Goal: Task Accomplishment & Management: Complete application form

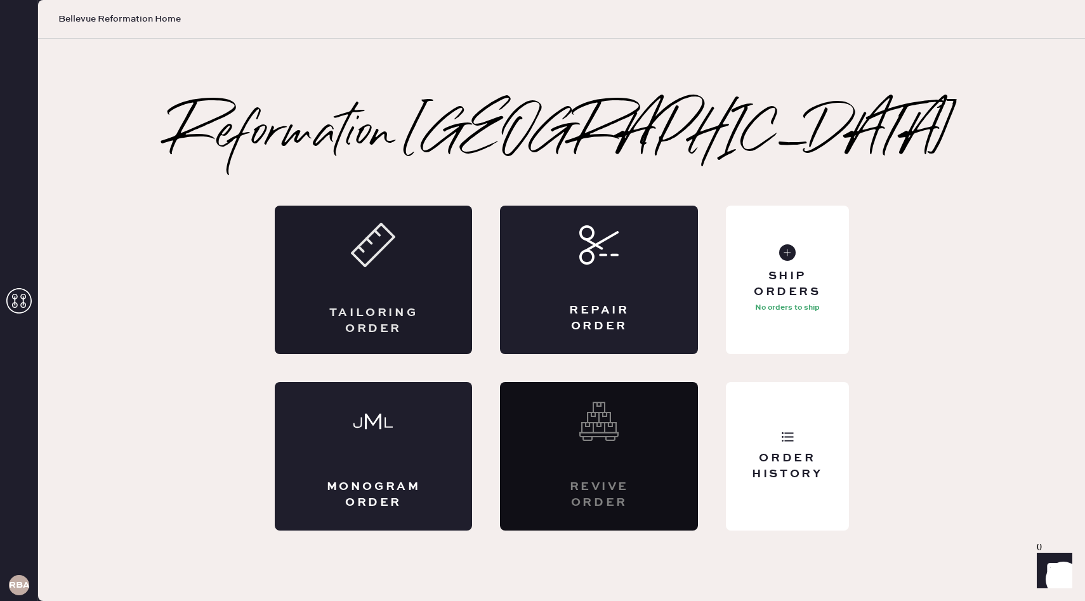
click at [385, 305] on div "Tailoring Order" at bounding box center [374, 321] width 96 height 32
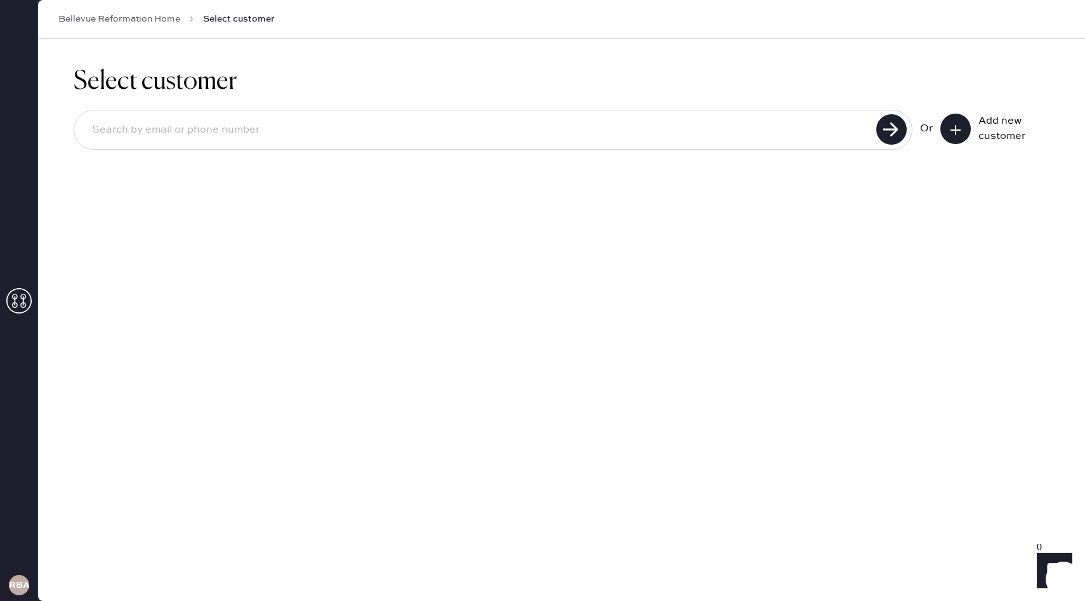
click at [773, 133] on input at bounding box center [477, 129] width 791 height 29
type input "aemerkl97@gmail.com"
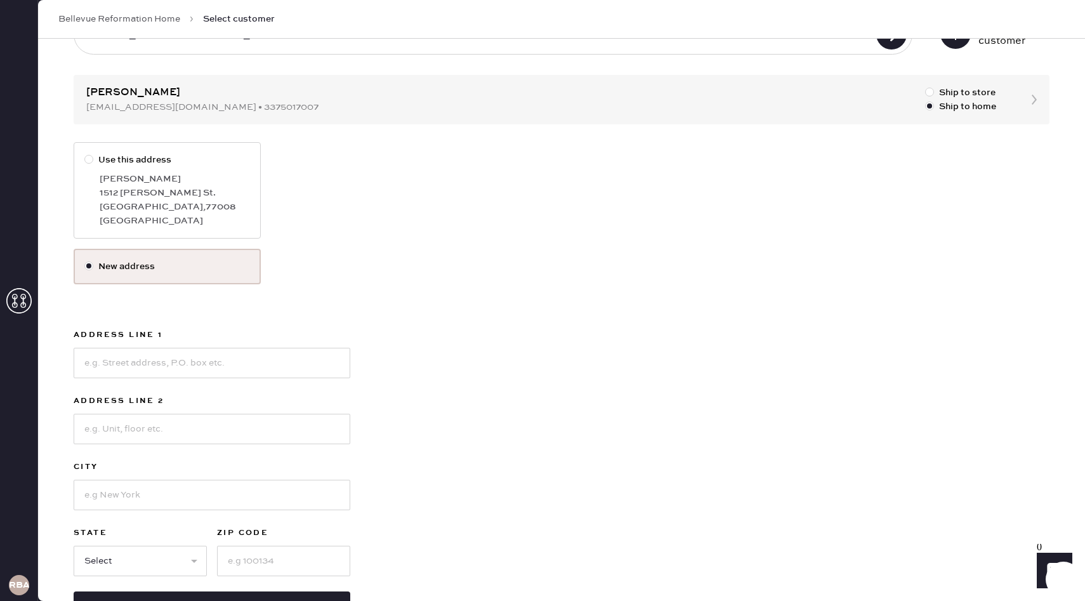
scroll to position [144, 0]
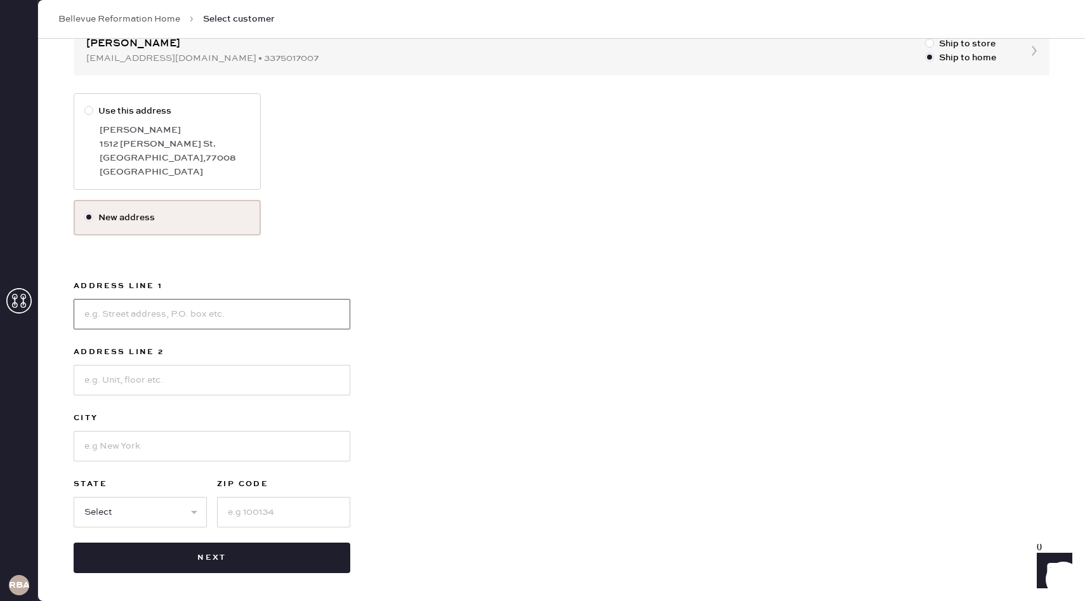
click at [128, 320] on input at bounding box center [212, 314] width 277 height 30
type input "1"
type input "1522 139th Ln NE"
click at [108, 447] on input at bounding box center [212, 446] width 277 height 30
type input "Bellevue"
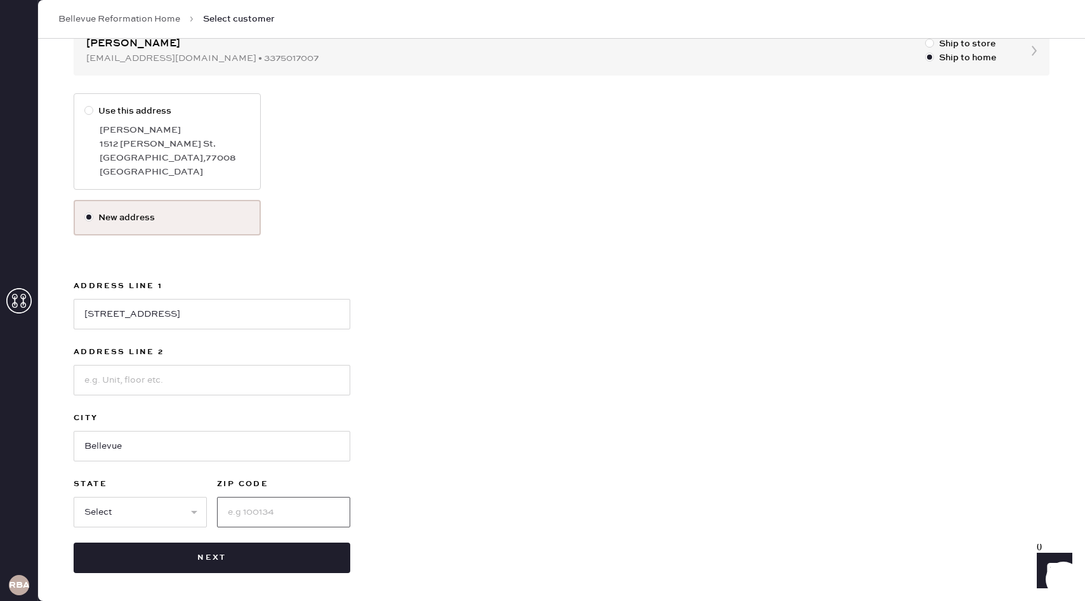
click at [242, 506] on input at bounding box center [283, 512] width 133 height 30
type input "98005"
click at [139, 527] on select "Select AK AL AR AZ CA CO CT DC DE FL GA HI IA ID IL IN KS KY LA MA MD ME MI MN …" at bounding box center [140, 512] width 133 height 30
select select "WA"
click at [74, 497] on select "Select AK AL AR AZ CA CO CT DC DE FL GA HI IA ID IL IN KS KY LA MA MD ME MI MN …" at bounding box center [140, 512] width 133 height 30
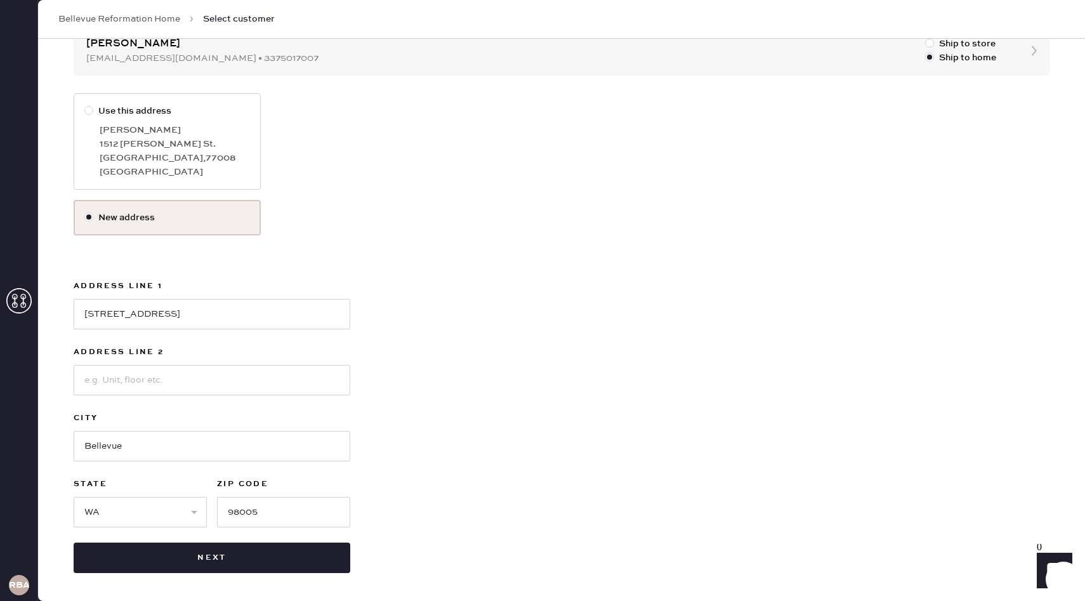
click at [237, 395] on div "Address Line 1 1522 139th Ln NE Address Line 2 City Bellevue State Select AK AL…" at bounding box center [212, 411] width 277 height 264
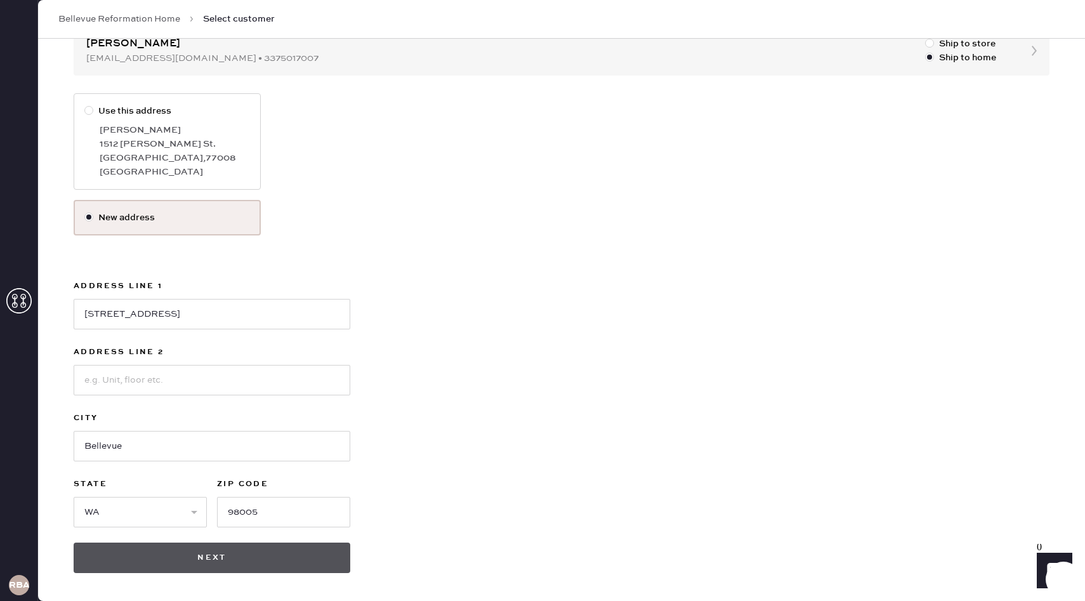
click at [252, 565] on button "Next" at bounding box center [212, 558] width 277 height 30
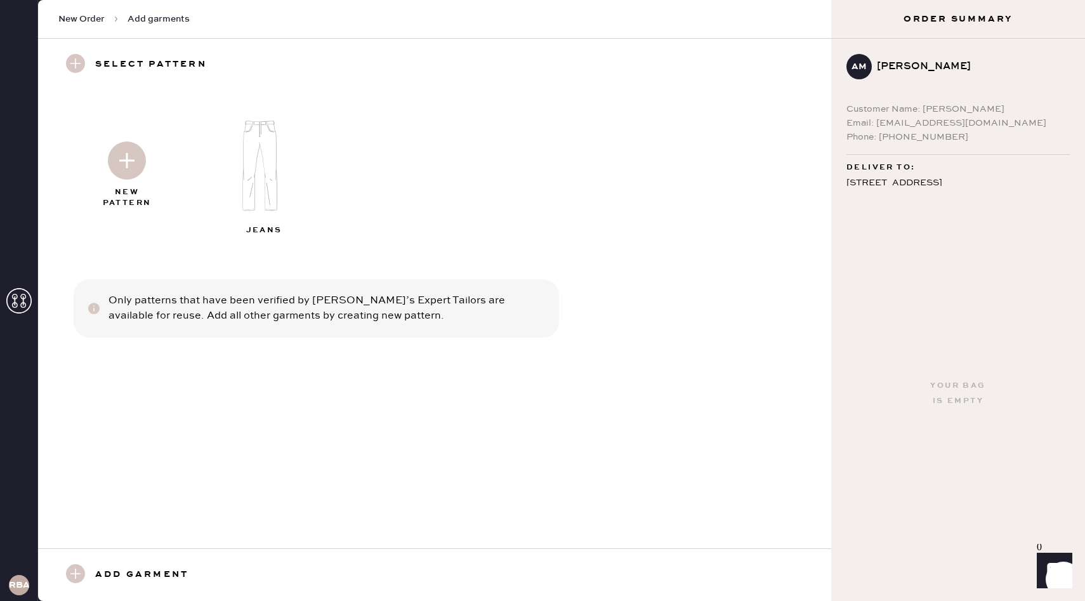
click at [251, 159] on img at bounding box center [265, 166] width 137 height 110
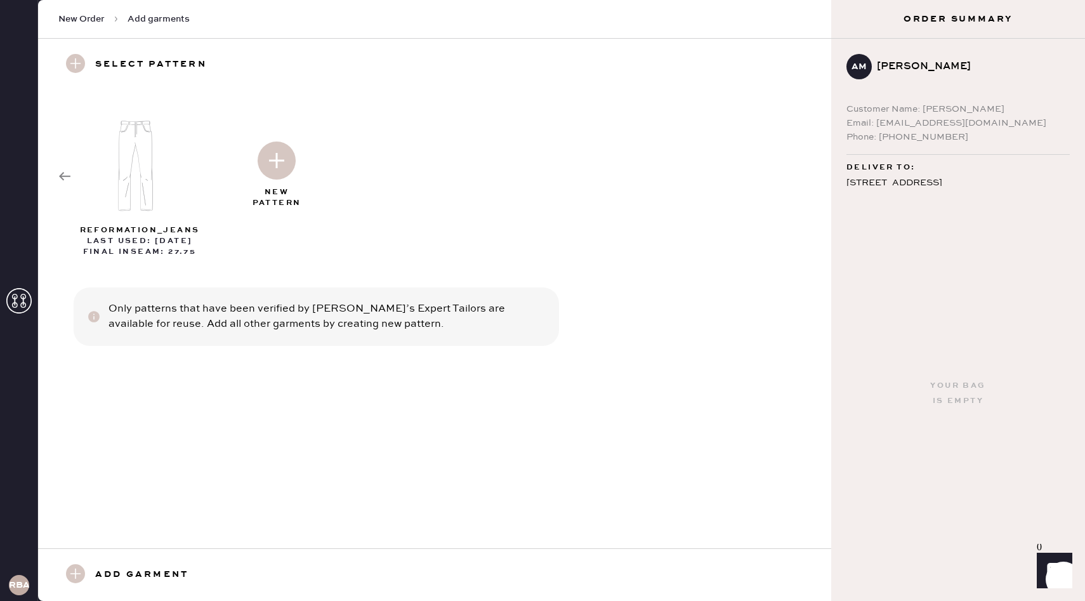
click at [140, 190] on img at bounding box center [140, 166] width 137 height 110
select select "2"
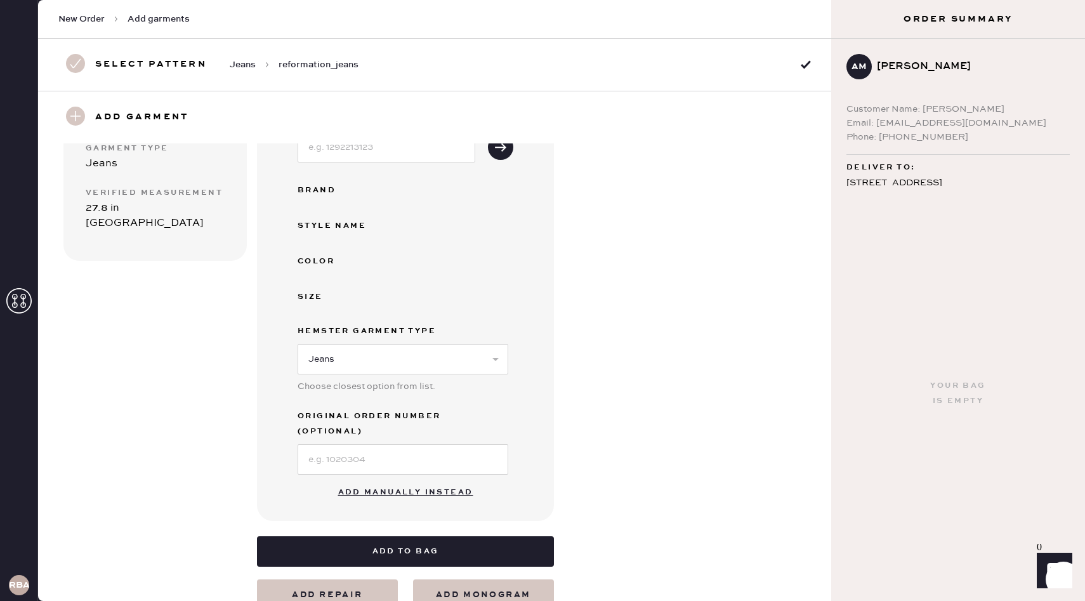
scroll to position [204, 0]
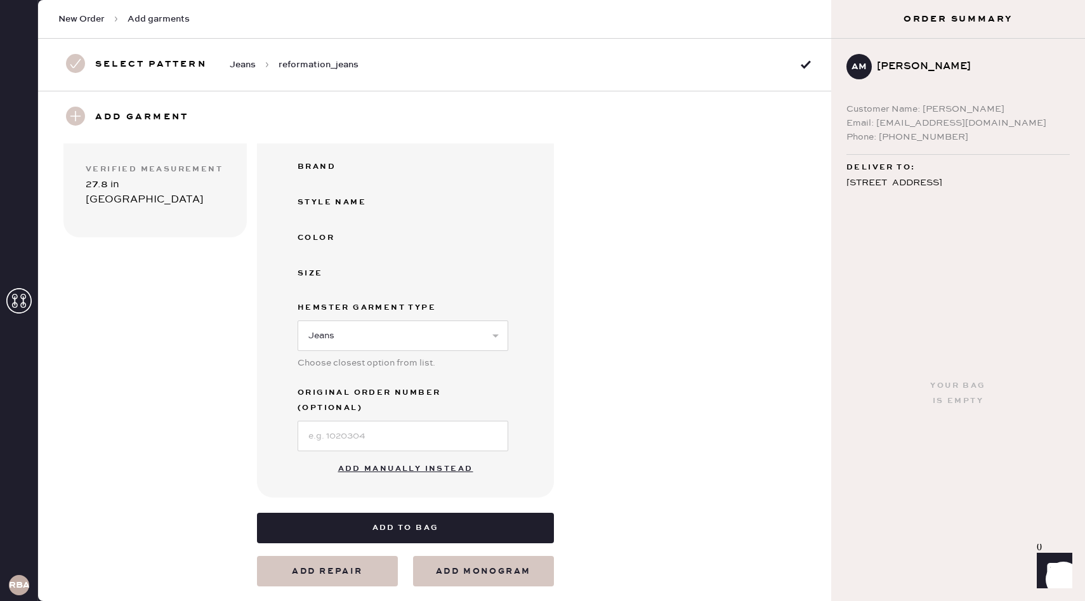
click at [397, 456] on button "Add manually instead" at bounding box center [406, 468] width 150 height 25
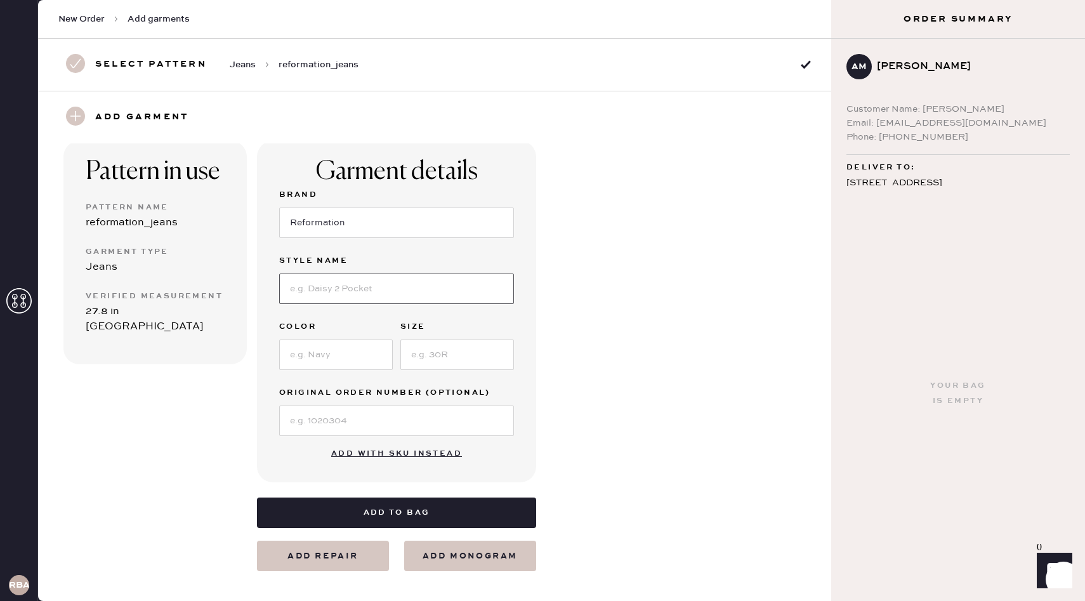
click at [350, 286] on input at bounding box center [396, 288] width 235 height 30
type input "Cary Low Rise Slouchy Wide Leg Rigid Denim"
click at [334, 364] on input at bounding box center [336, 354] width 114 height 30
type input "Pinstripe Lake"
click at [419, 360] on input at bounding box center [457, 354] width 114 height 30
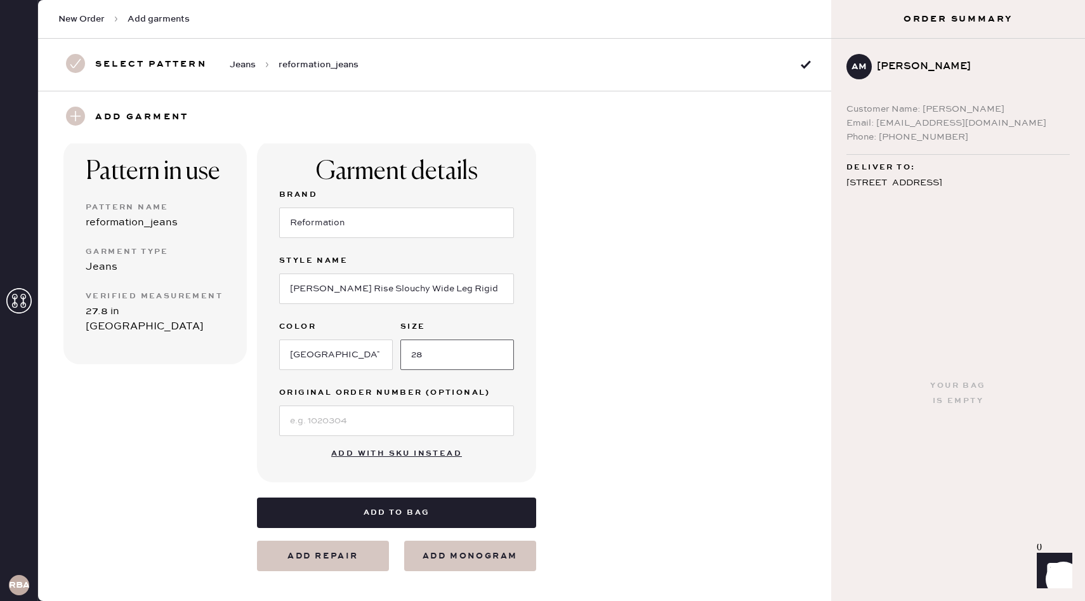
type input "28"
click at [582, 293] on div "Pattern in use Pattern Name reformation_jeans Garment Type Jeans Verified Measu…" at bounding box center [434, 340] width 793 height 461
click at [81, 20] on span "New Order" at bounding box center [81, 19] width 46 height 13
click at [72, 61] on use at bounding box center [75, 63] width 19 height 19
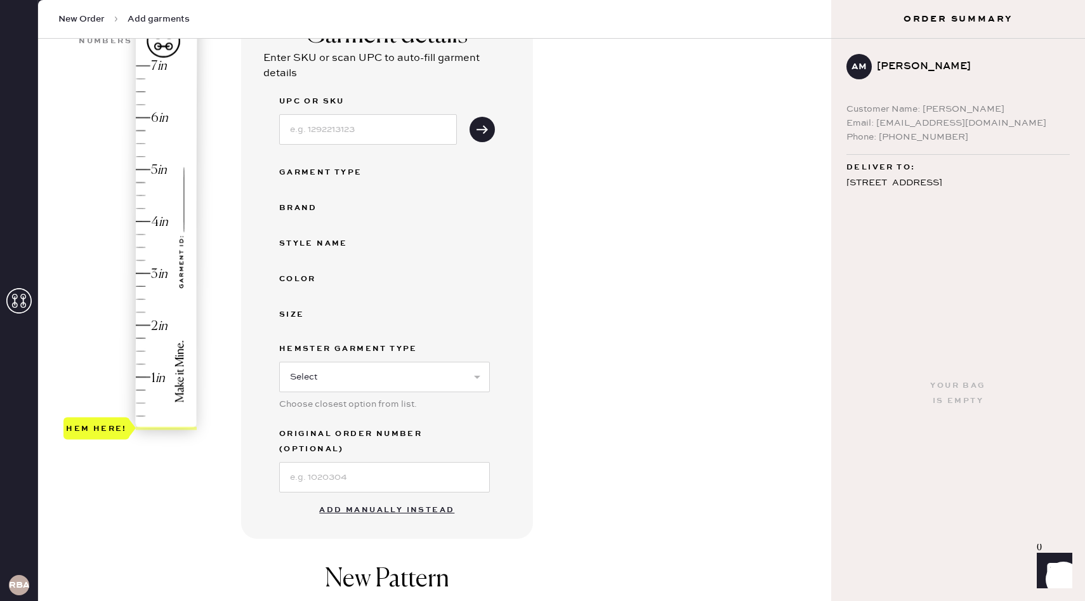
scroll to position [123, 0]
click at [398, 499] on button "Add manually instead" at bounding box center [387, 508] width 150 height 25
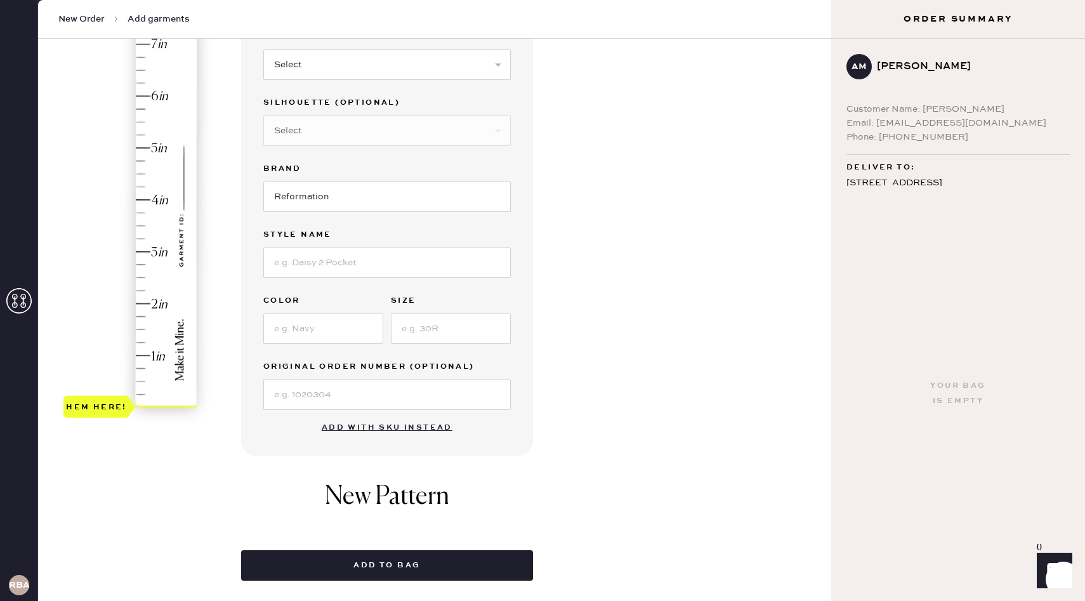
scroll to position [164, 0]
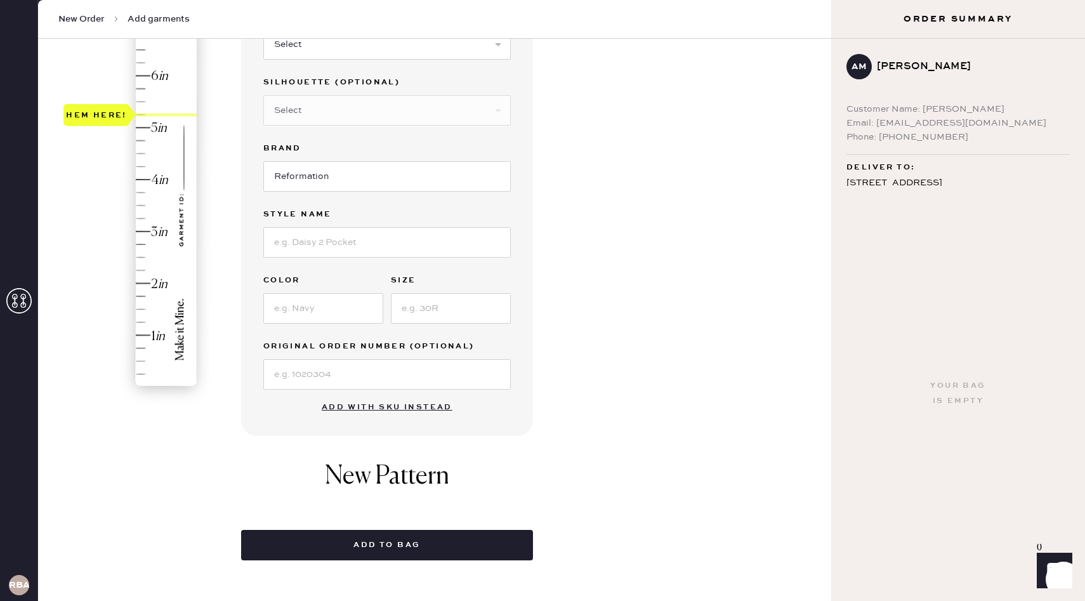
click at [142, 112] on div "Hem here!" at bounding box center [130, 205] width 135 height 374
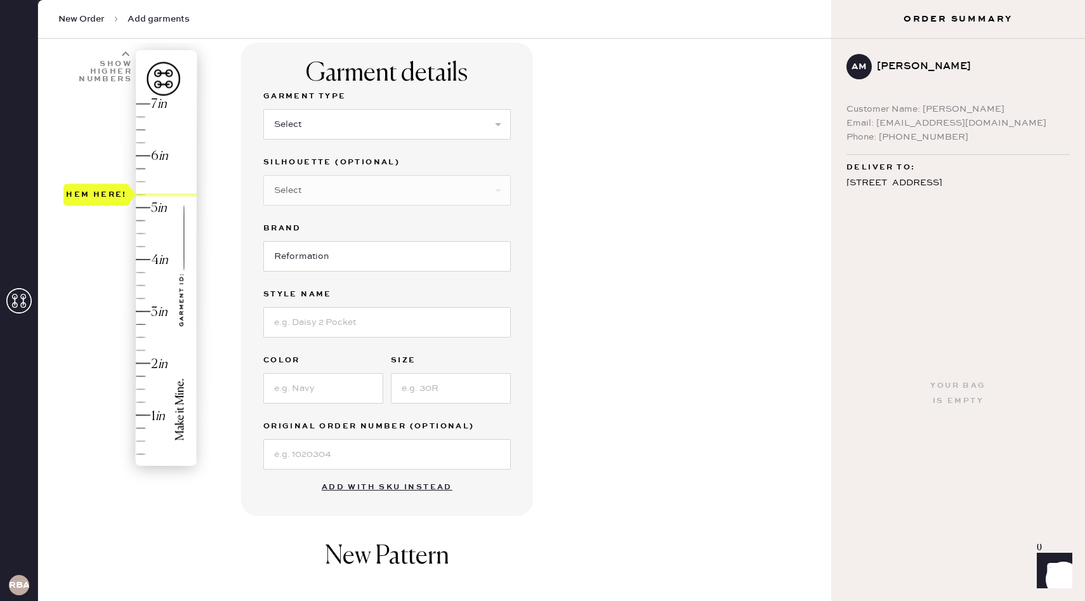
scroll to position [82, 0]
click at [409, 115] on select "Select Basic Skirt Jeans Leggings Pants Shorts Basic Sleeved Dress Basic Sleeve…" at bounding box center [386, 126] width 247 height 30
select select "2"
click at [263, 111] on select "Select Basic Skirt Jeans Leggings Pants Shorts Basic Sleeved Dress Basic Sleeve…" at bounding box center [386, 126] width 247 height 30
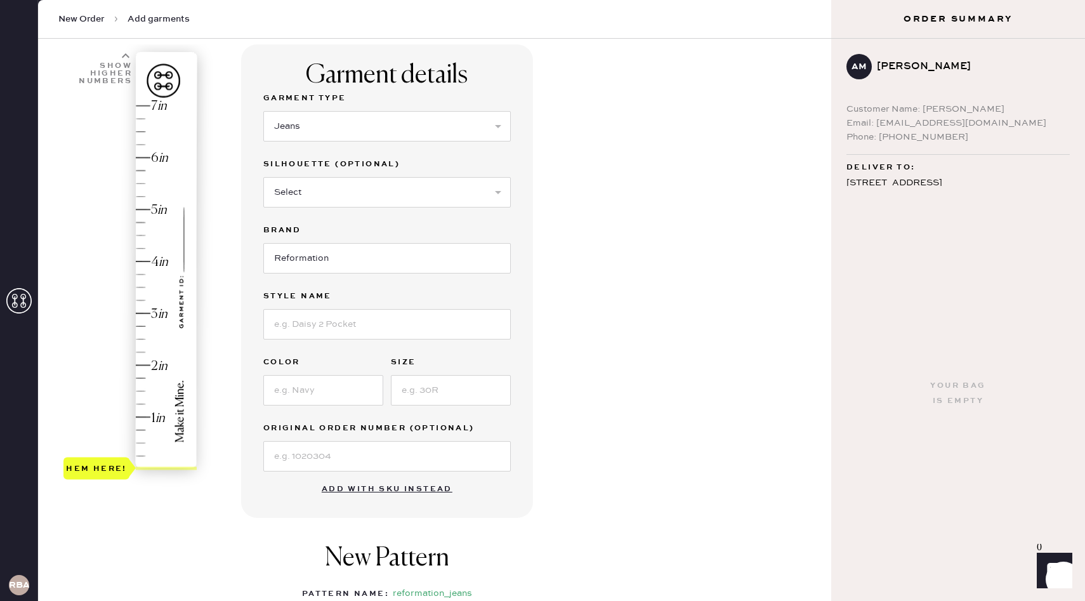
type input "5.25"
click at [138, 195] on div "Hem here!" at bounding box center [130, 287] width 135 height 374
click at [317, 190] on select "Select Shorts Cropped Flare Boot Cut Straight Skinny Other" at bounding box center [386, 192] width 247 height 30
select select "other"
click at [263, 177] on select "Select Shorts Cropped Flare Boot Cut Straight Skinny Other" at bounding box center [386, 192] width 247 height 30
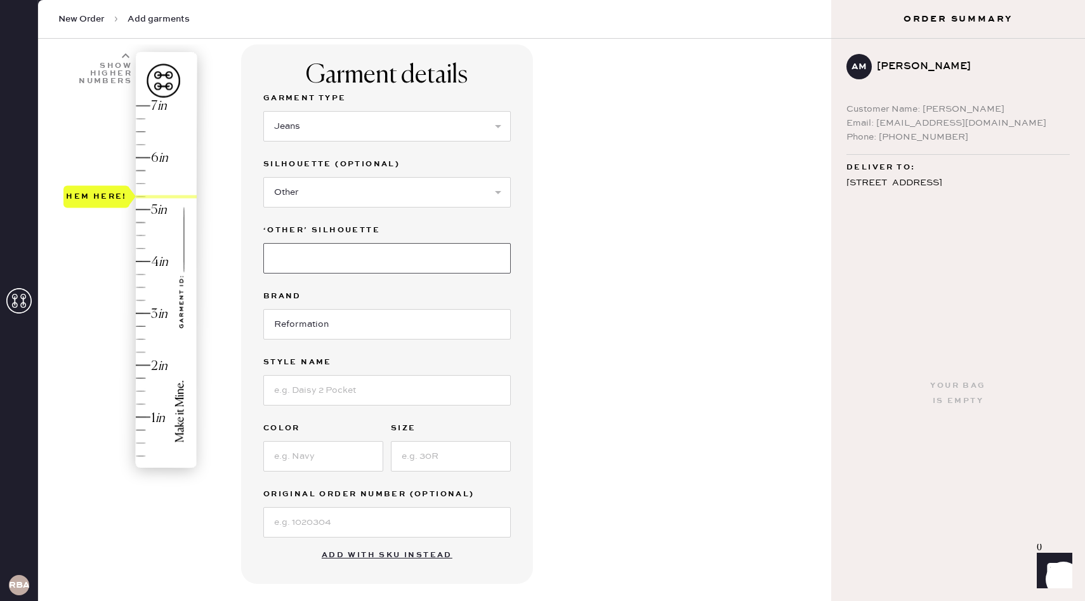
click at [331, 262] on input at bounding box center [386, 258] width 247 height 30
type input "Wide Leg"
click at [319, 400] on input at bounding box center [386, 390] width 247 height 30
type input "Cary Low Rise Slouchy Wide Leg Rigid Denim"
click at [336, 449] on input at bounding box center [323, 456] width 120 height 30
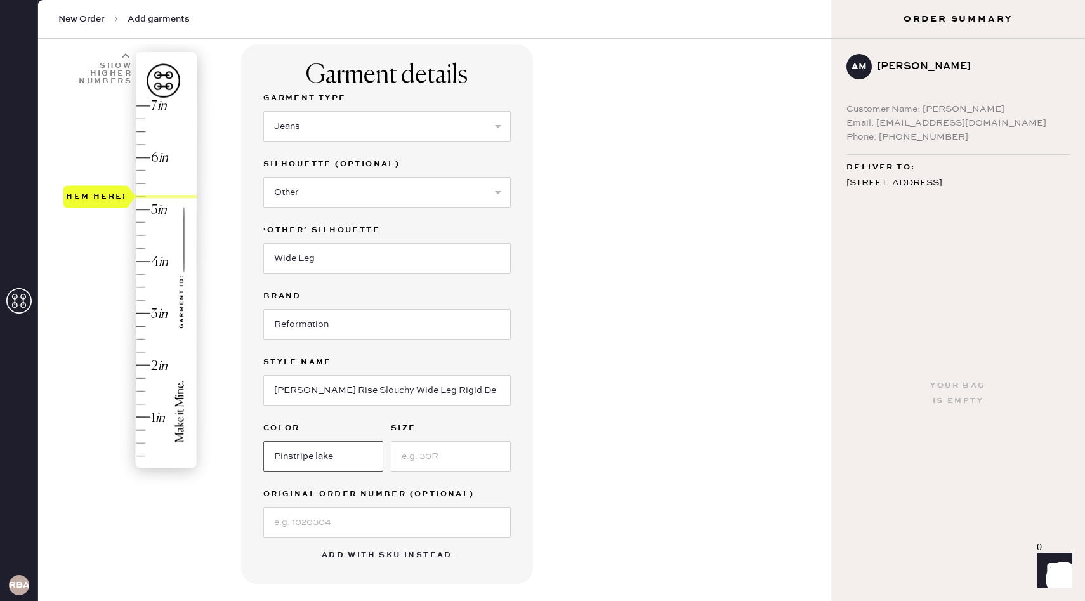
type input "Pinstripe lake"
click at [419, 457] on input at bounding box center [451, 456] width 120 height 30
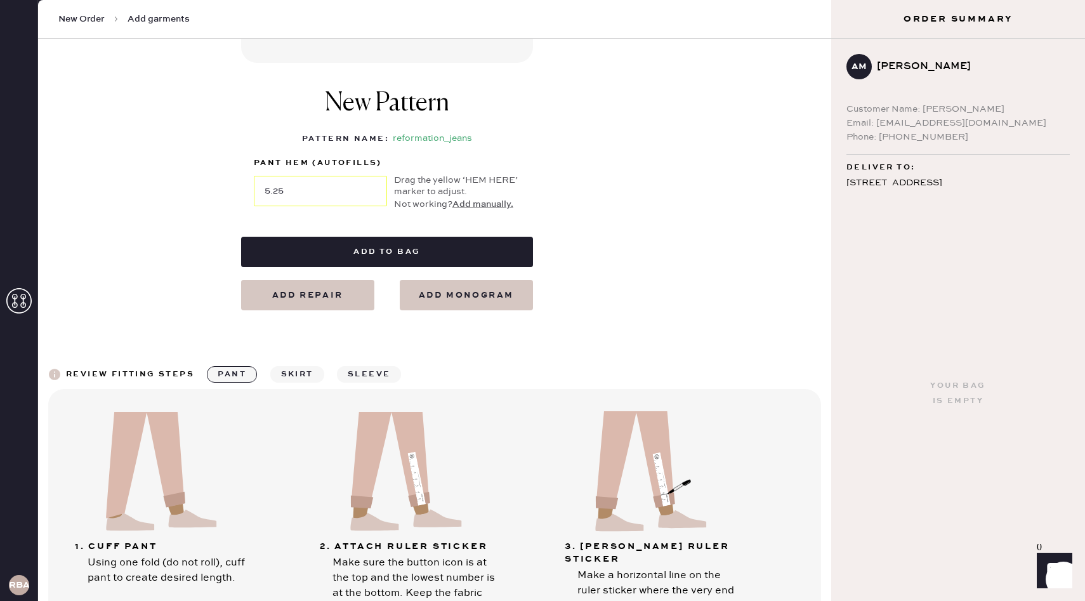
scroll to position [604, 0]
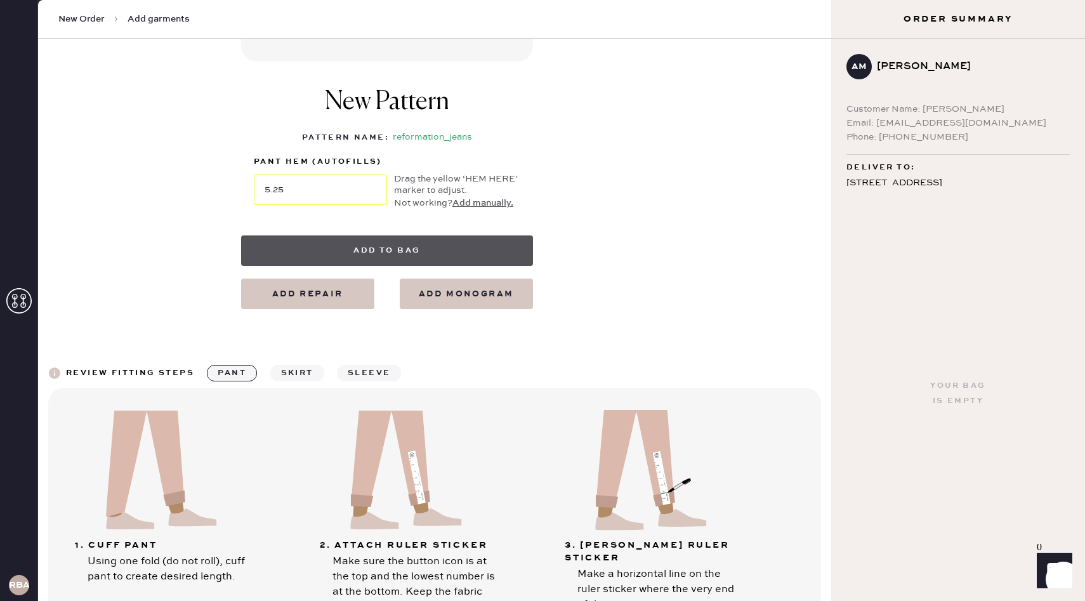
type input "28"
click at [423, 244] on button "Add to bag" at bounding box center [387, 250] width 292 height 30
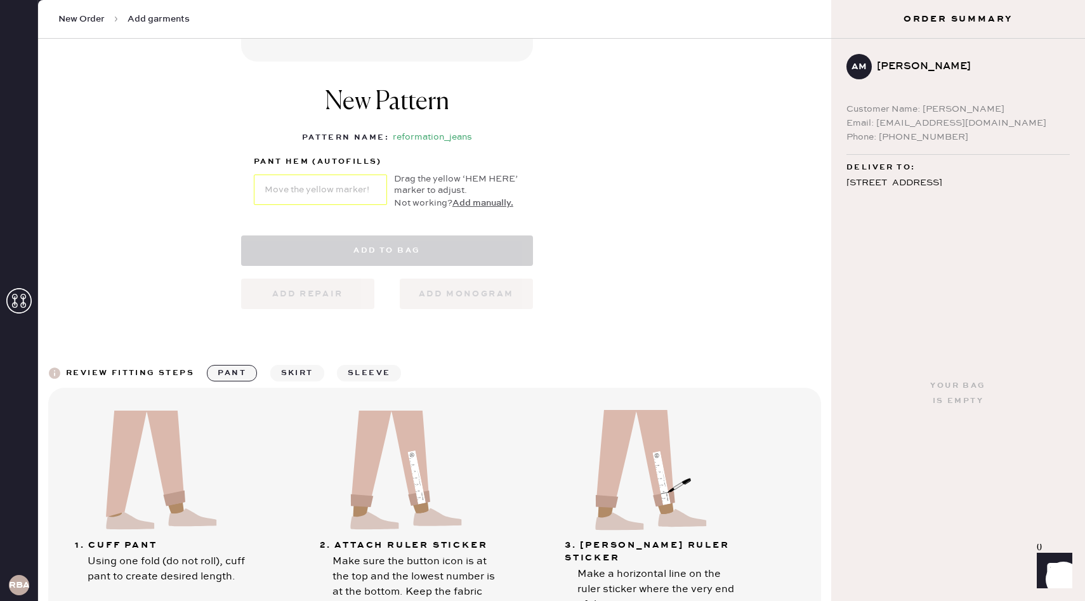
select select "2"
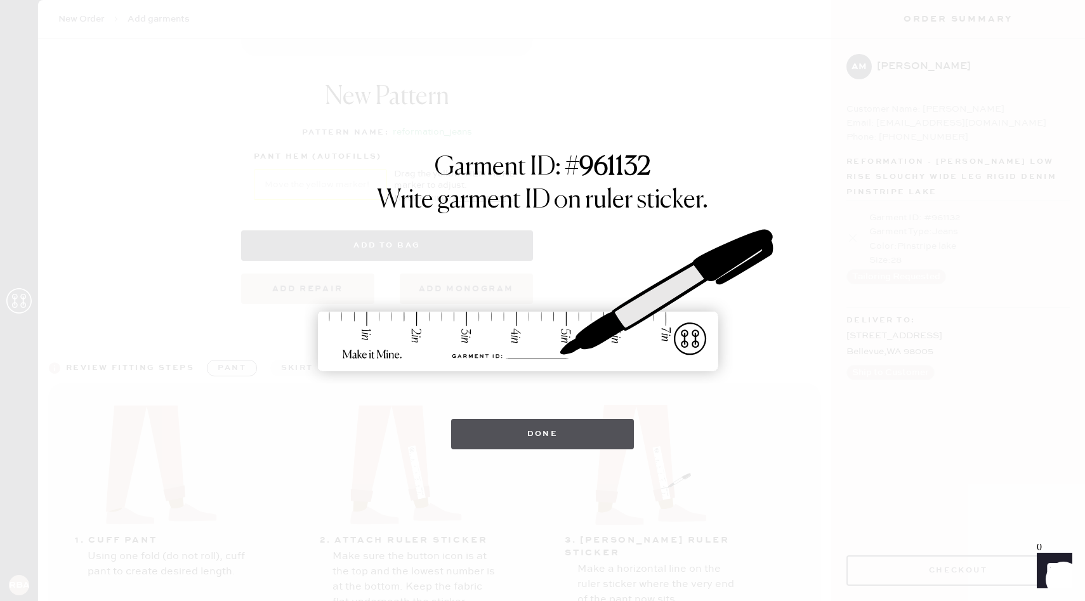
click at [543, 437] on button "Done" at bounding box center [542, 434] width 183 height 30
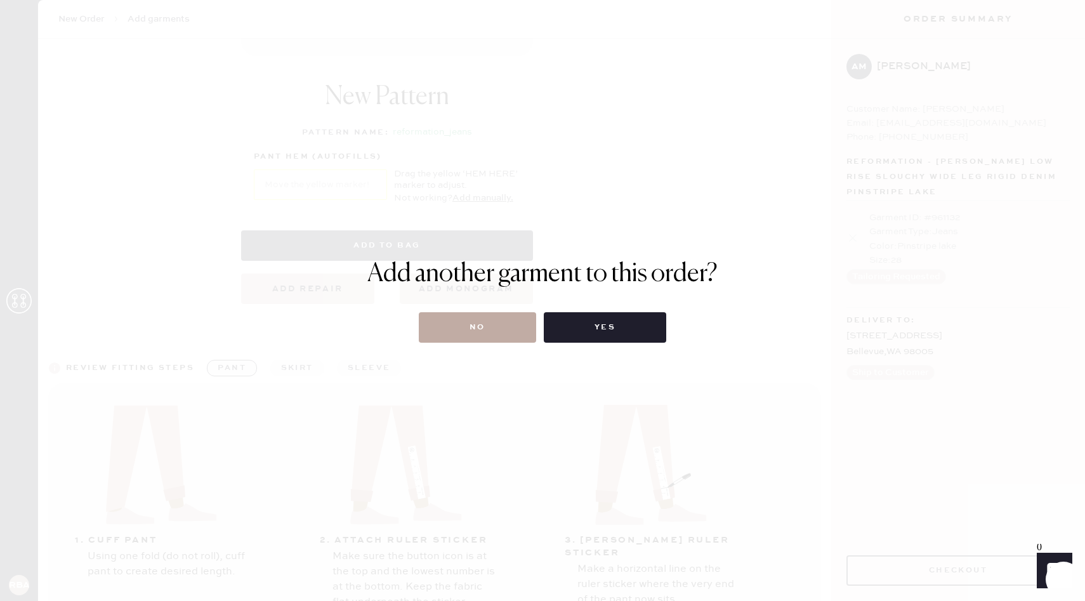
click at [464, 324] on button "No" at bounding box center [477, 327] width 117 height 30
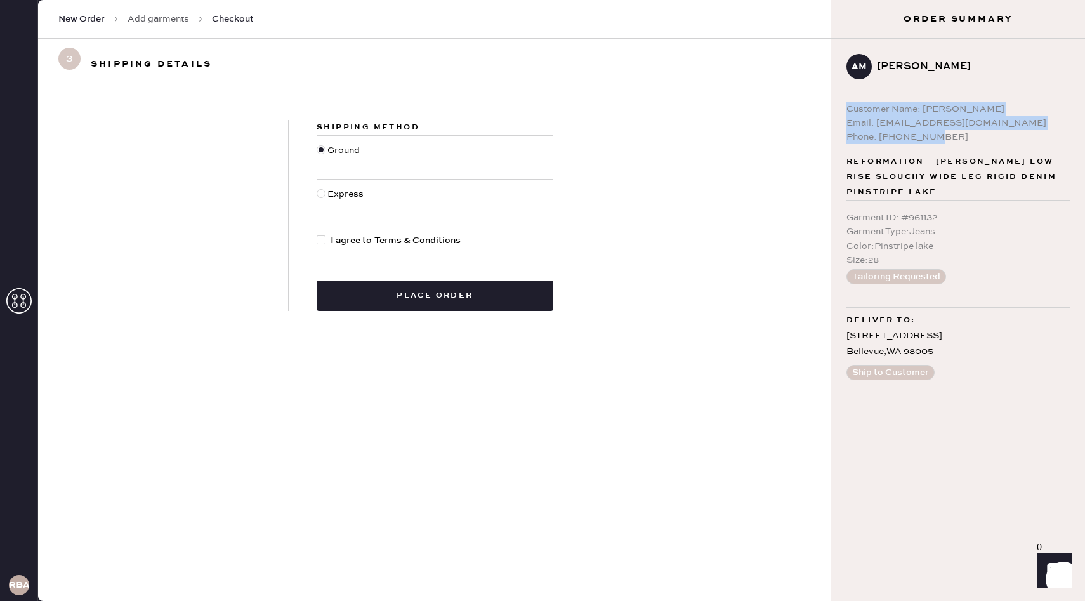
drag, startPoint x: 845, startPoint y: 106, endPoint x: 940, endPoint y: 136, distance: 99.7
click at [940, 136] on div "AM Anna Merkl Customer Name: Anna Merkl Email: aemerkl97@gmail.com Phone: 33750…" at bounding box center [958, 217] width 254 height 357
click at [320, 241] on div at bounding box center [321, 239] width 9 height 9
click at [317, 234] on input "I agree to Terms & Conditions" at bounding box center [317, 234] width 1 height 1
checkbox input "true"
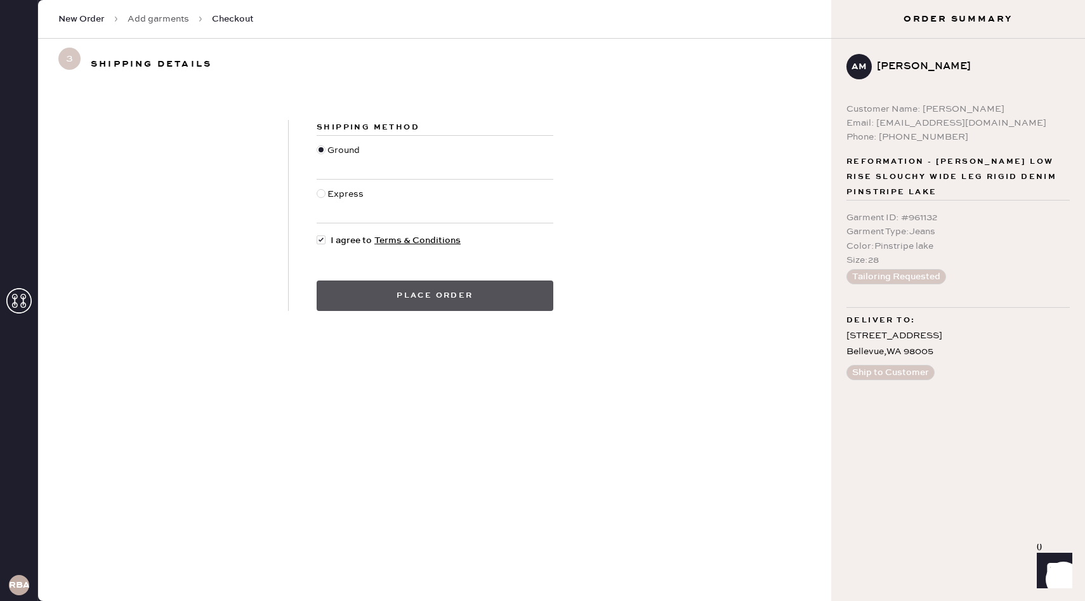
click at [409, 297] on button "Place order" at bounding box center [435, 295] width 237 height 30
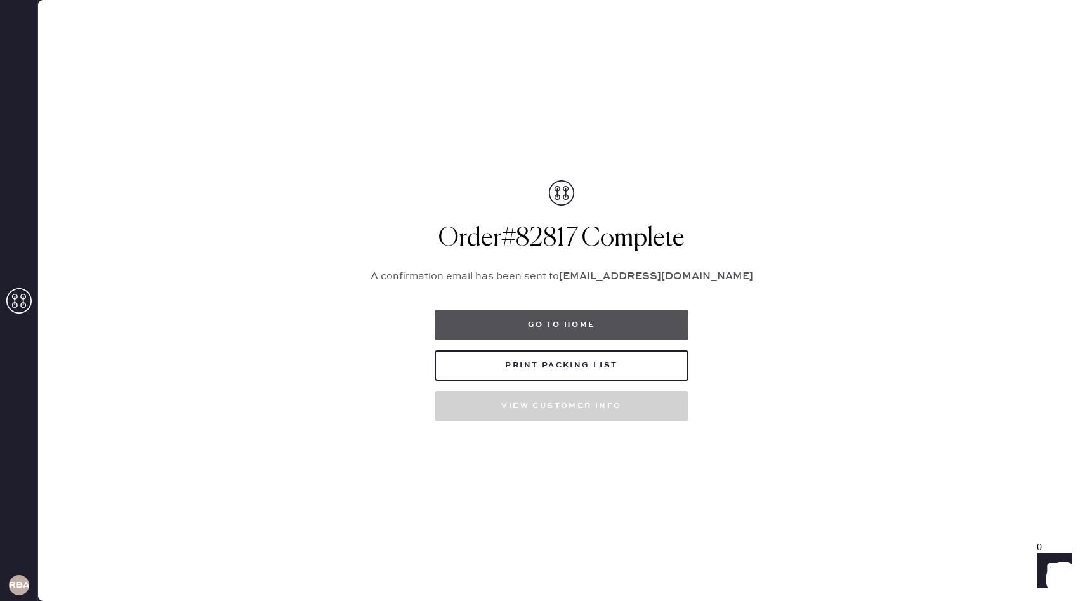
click at [605, 317] on button "Go to home" at bounding box center [562, 325] width 254 height 30
